Goal: Complete application form

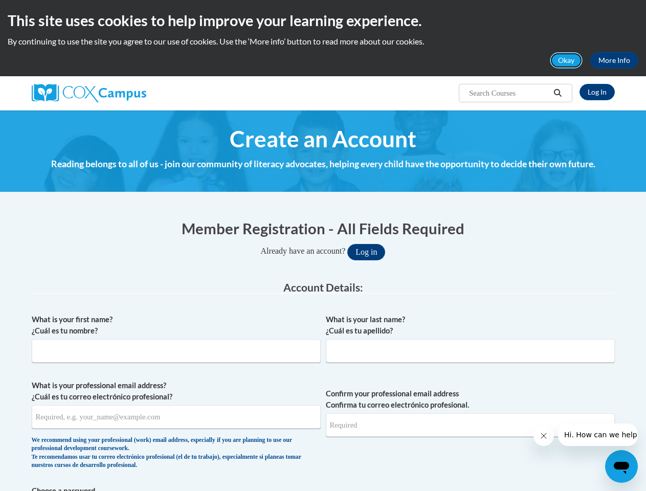
click at [567, 60] on button "Okay" at bounding box center [566, 60] width 33 height 16
click at [558, 158] on h4 "Reading belongs to all of us - join our community of literacy advocates, helpin…" at bounding box center [323, 164] width 583 height 13
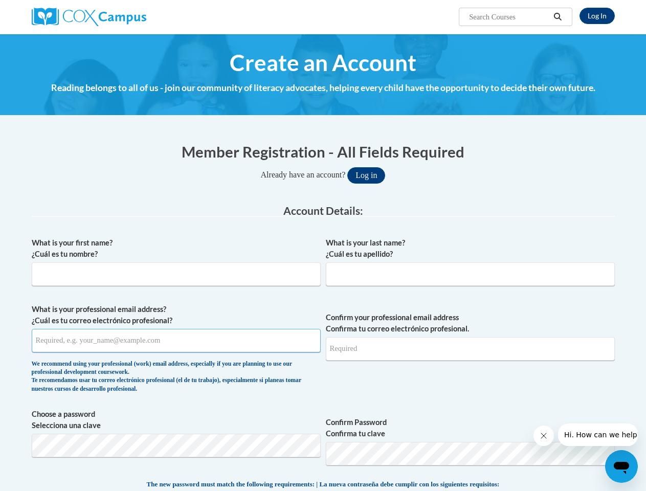
click at [176, 342] on input "What is your professional email address? ¿Cuál es tu correo electrónico profesi…" at bounding box center [176, 341] width 289 height 24
click at [470, 342] on input "Confirm your professional email address Confirma tu correo electrónico profesio…" at bounding box center [470, 349] width 289 height 24
click at [323, 427] on span "Choose a password Selecciona una clave Confirm Password Confirma tu clave" at bounding box center [323, 441] width 583 height 65
click at [323, 488] on span "The new password must match the following requirements: | La nueva contraseña d…" at bounding box center [323, 484] width 353 height 9
click at [543, 436] on icon "Close message from company" at bounding box center [543, 435] width 5 height 5
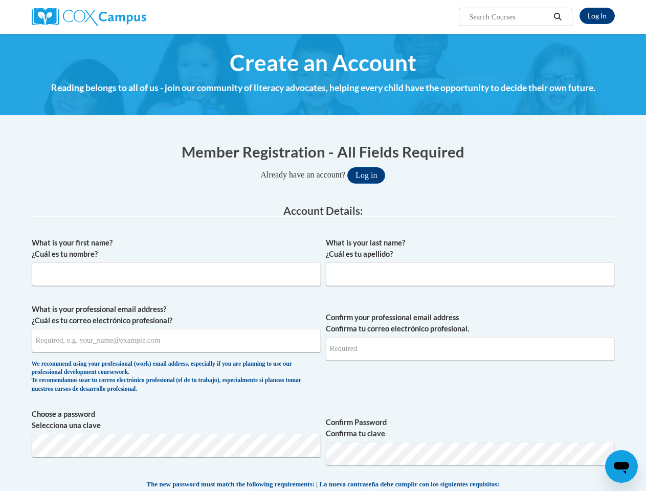
click at [598, 435] on label "Confirm Password Confirma tu clave" at bounding box center [470, 428] width 289 height 23
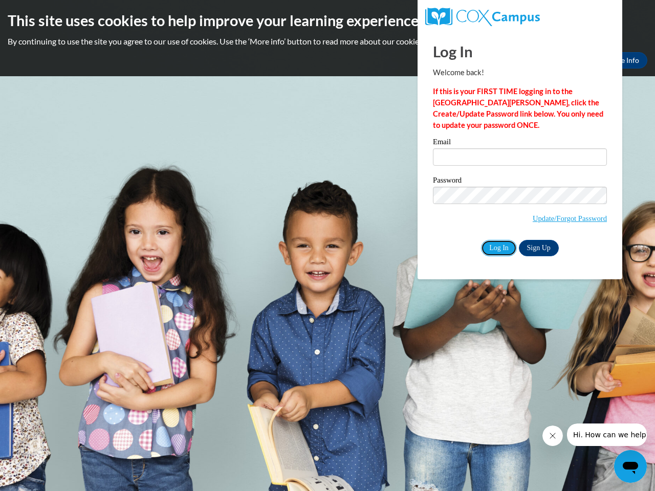
click at [498, 247] on input "Log In" at bounding box center [499, 248] width 36 height 16
click at [552, 436] on icon "Close message from company" at bounding box center [551, 435] width 5 height 5
click at [630, 466] on icon "Open messaging window" at bounding box center [629, 468] width 15 height 12
